Goal: Information Seeking & Learning: Learn about a topic

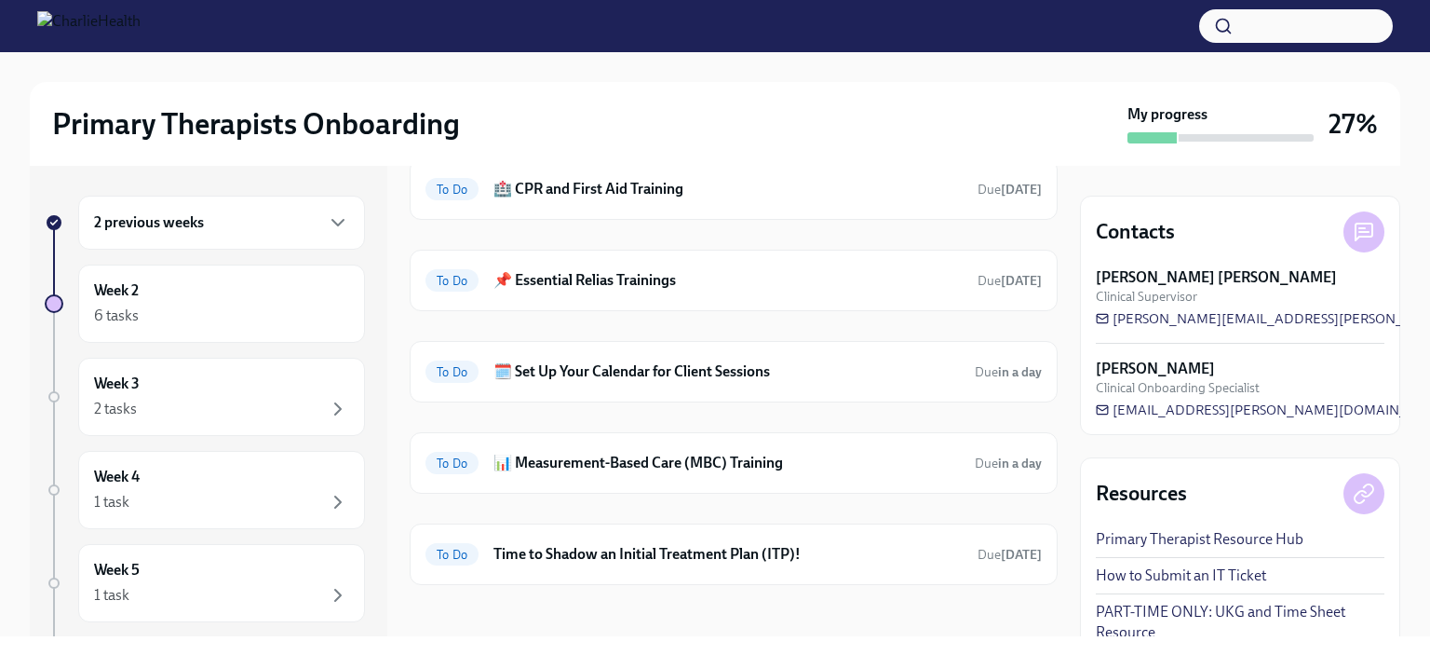
scroll to position [190, 0]
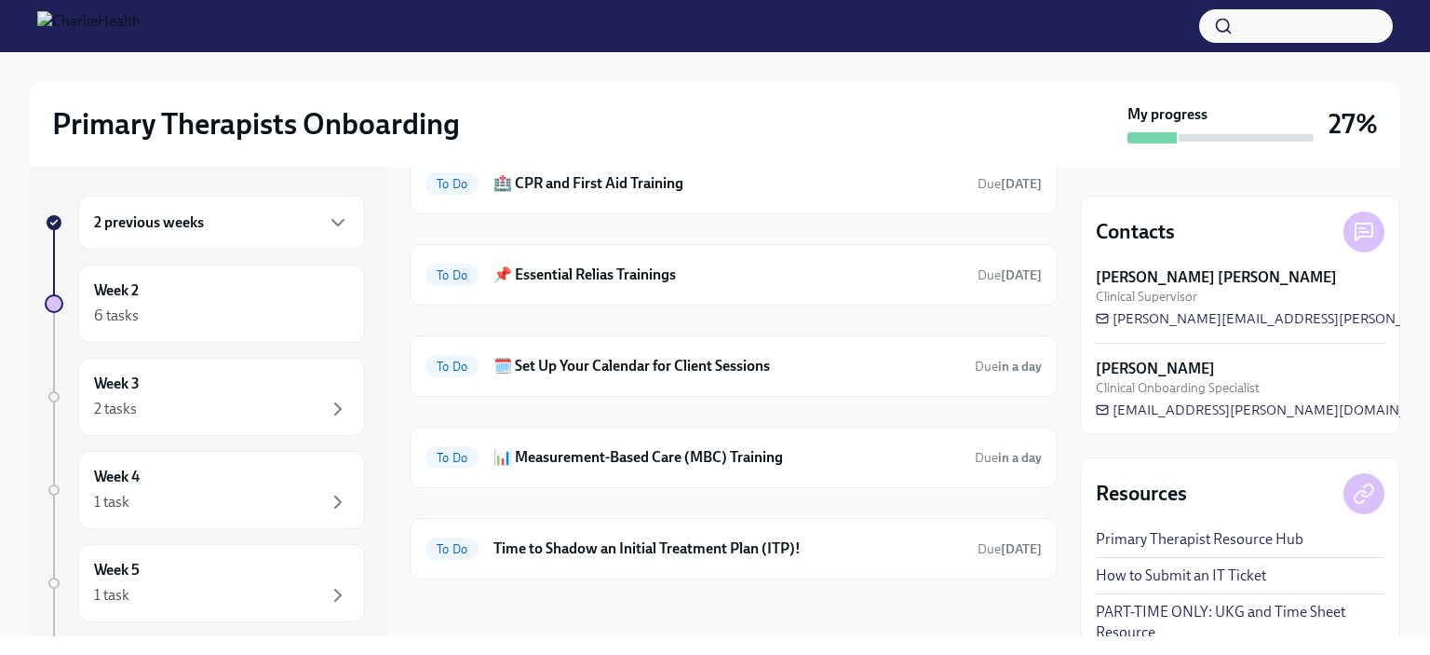
click at [726, 364] on h6 "🗓️ Set Up Your Calendar for Client Sessions" at bounding box center [726, 366] width 466 height 20
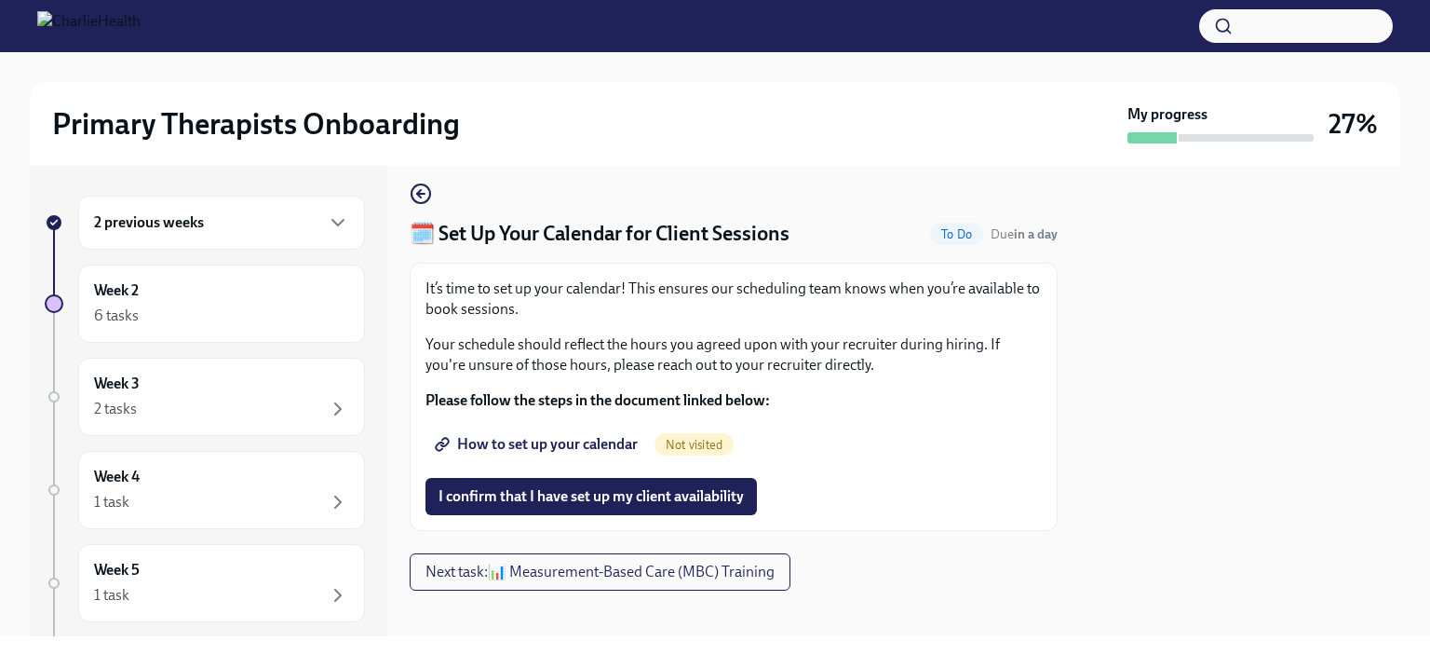
scroll to position [26, 0]
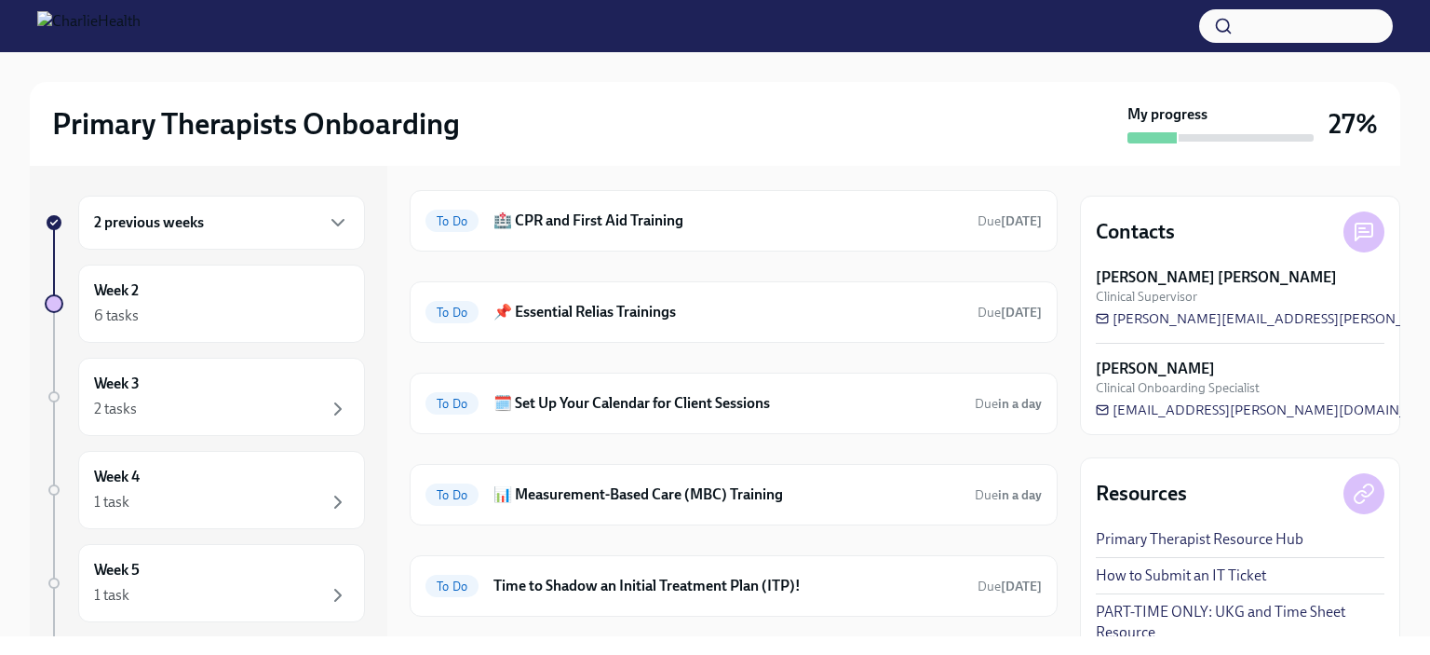
scroll to position [190, 0]
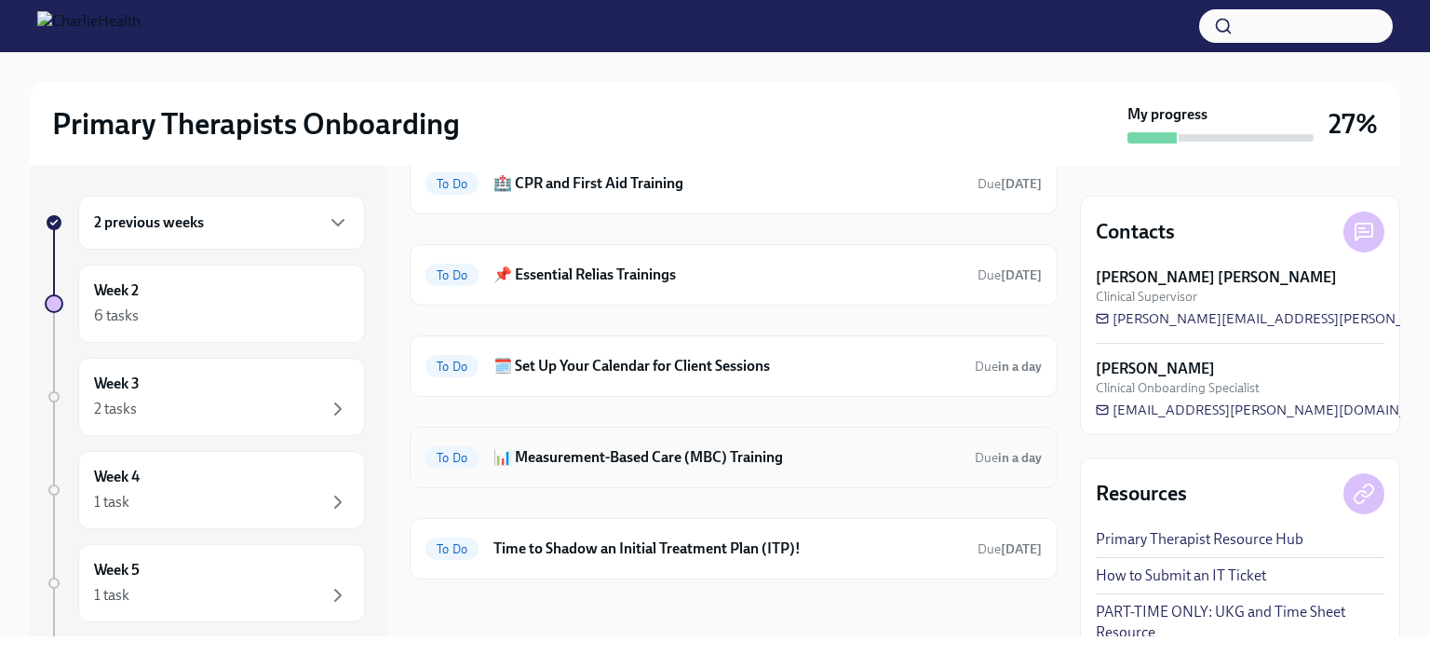
click at [646, 452] on h6 "📊 Measurement-Based Care (MBC) Training" at bounding box center [726, 457] width 466 height 20
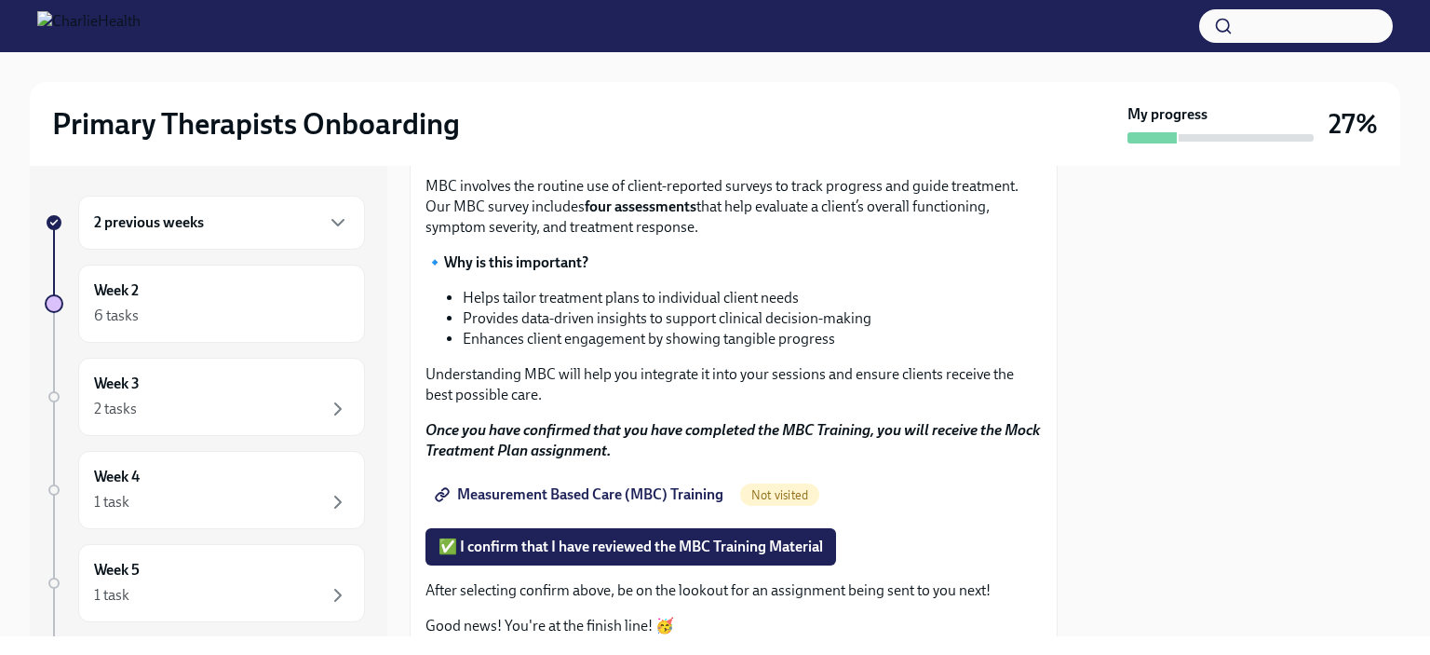
scroll to position [175, 0]
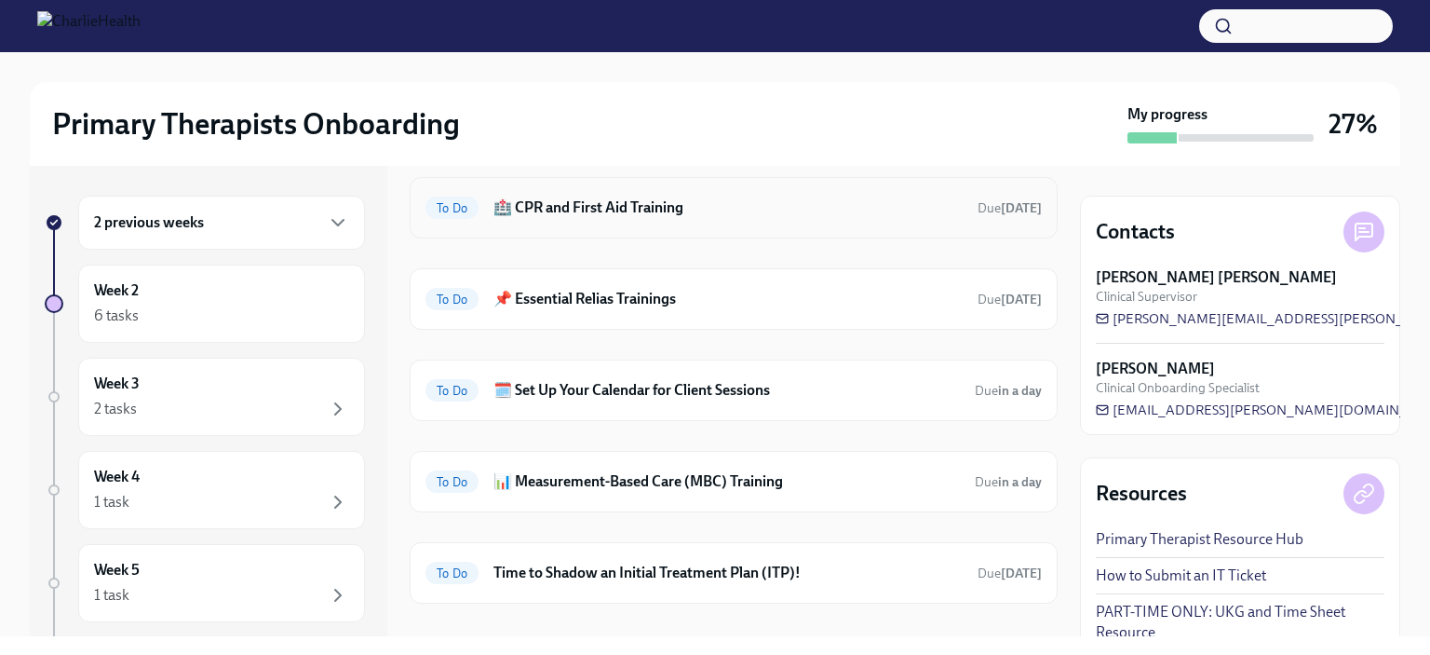
scroll to position [190, 0]
